Goal: Information Seeking & Learning: Check status

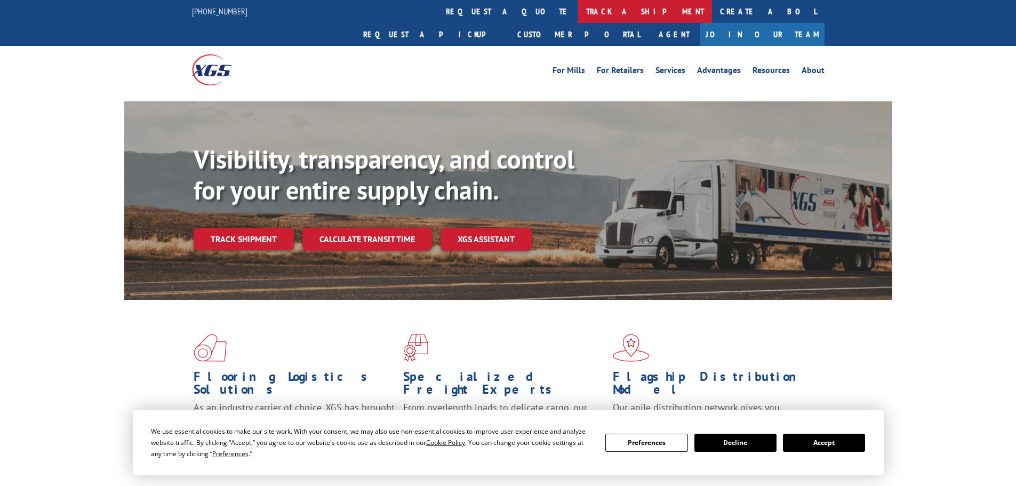
click at [578, 12] on link "track a shipment" at bounding box center [645, 11] width 134 height 23
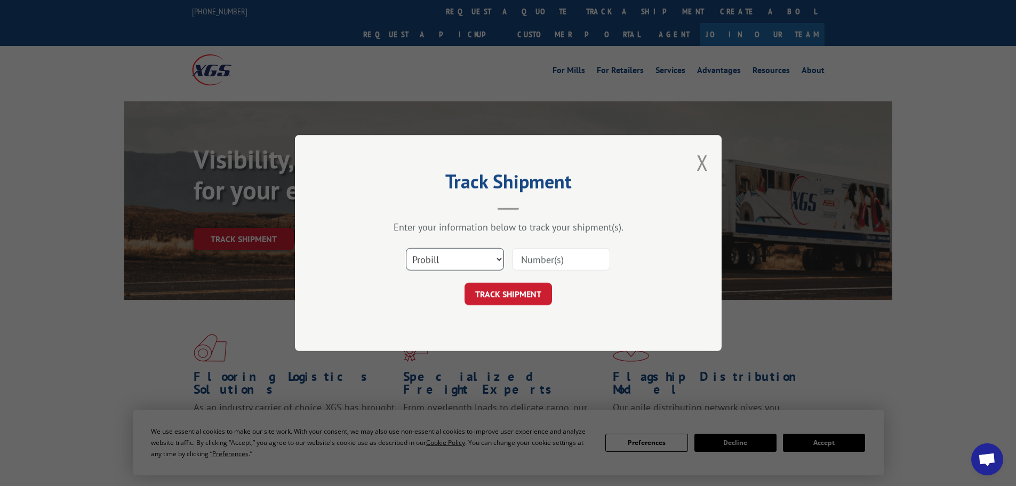
click at [472, 257] on select "Select category... Probill BOL PO" at bounding box center [455, 259] width 98 height 22
select select "po"
click at [406, 248] on select "Select category... Probill BOL PO" at bounding box center [455, 259] width 98 height 22
click at [556, 261] on input at bounding box center [561, 259] width 98 height 22
type input "47540155"
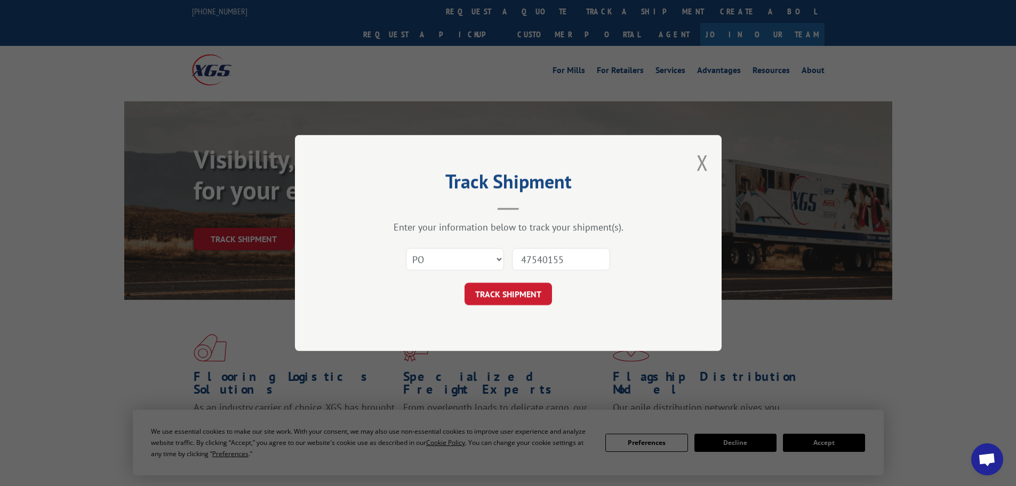
click at [516, 289] on button "TRACK SHIPMENT" at bounding box center [507, 294] width 87 height 22
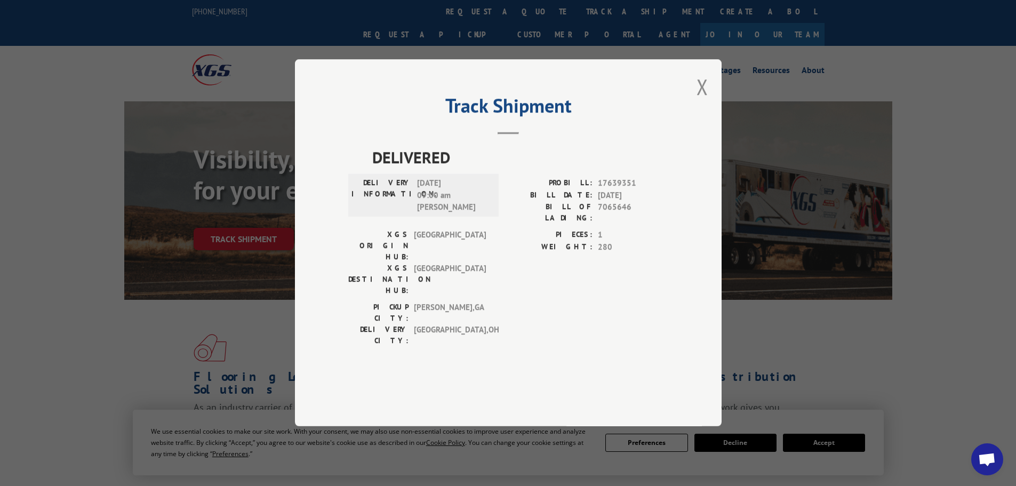
click at [706, 101] on button "Close modal" at bounding box center [702, 87] width 12 height 28
